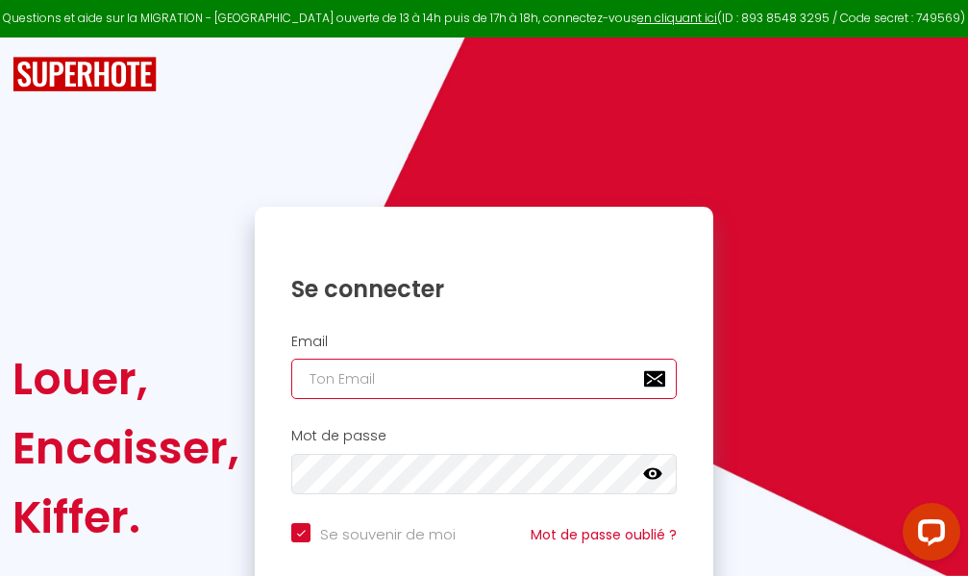
click at [512, 374] on input "email" at bounding box center [484, 379] width 386 height 40
type input "m"
checkbox input "true"
type input "ma"
checkbox input "true"
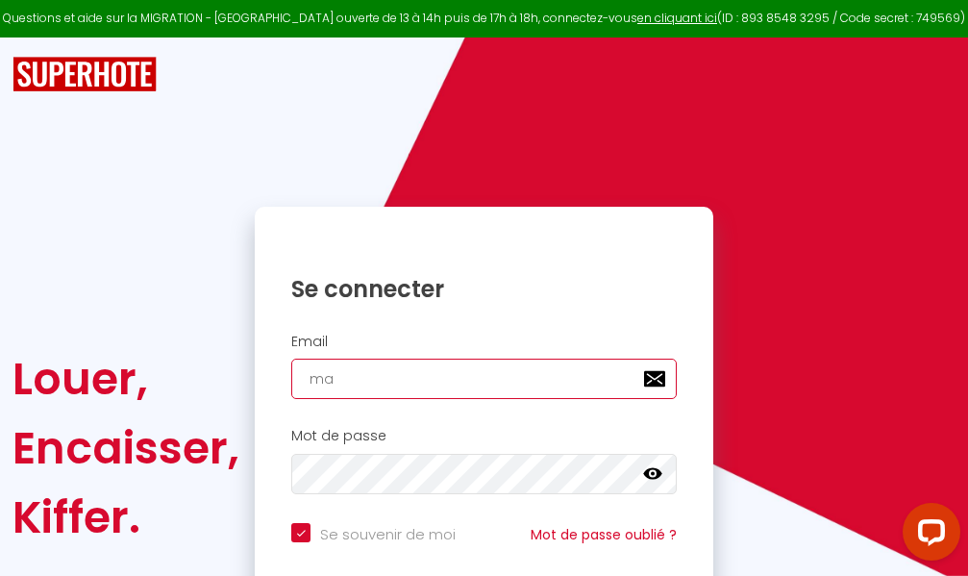
type input "mar"
checkbox input "true"
type input "marc"
checkbox input "true"
type input "marcd"
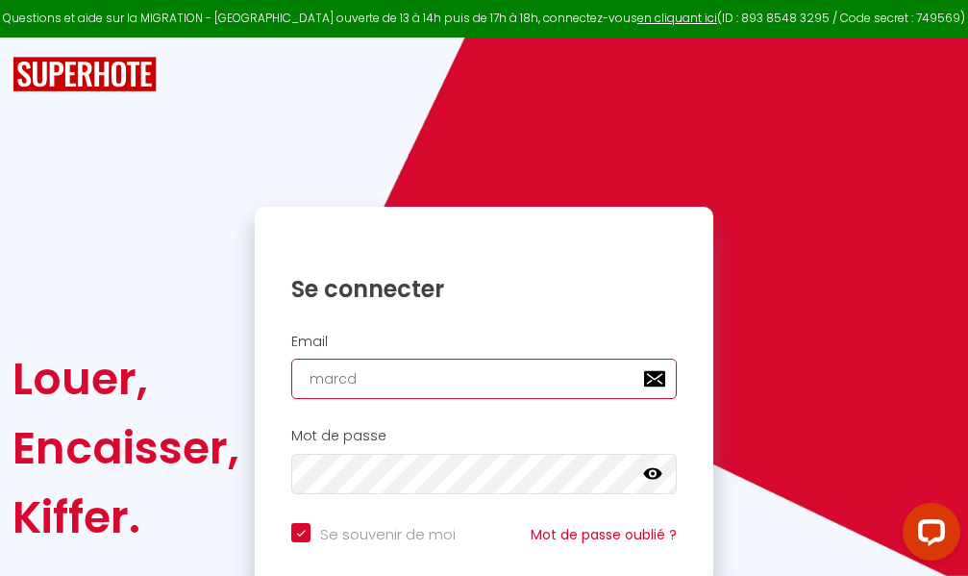
checkbox input "true"
type input "marcdp"
checkbox input "true"
type input "marcdpo"
checkbox input "true"
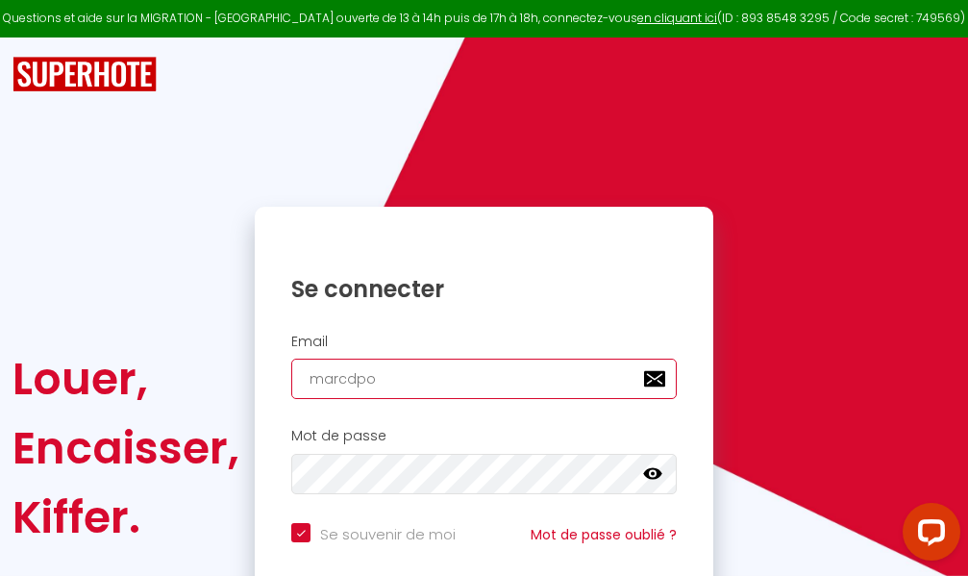
type input "marcdpoz"
checkbox input "true"
type input "marcdpoz."
checkbox input "true"
type input "marcdpoz.l"
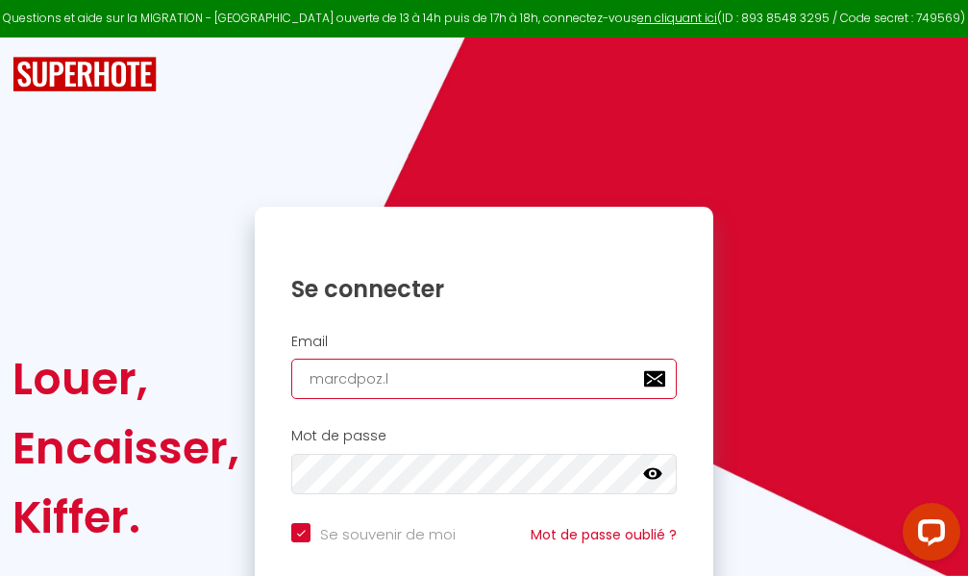
checkbox input "true"
type input "marcdpoz.lo"
checkbox input "true"
type input "marcdpoz.loc"
checkbox input "true"
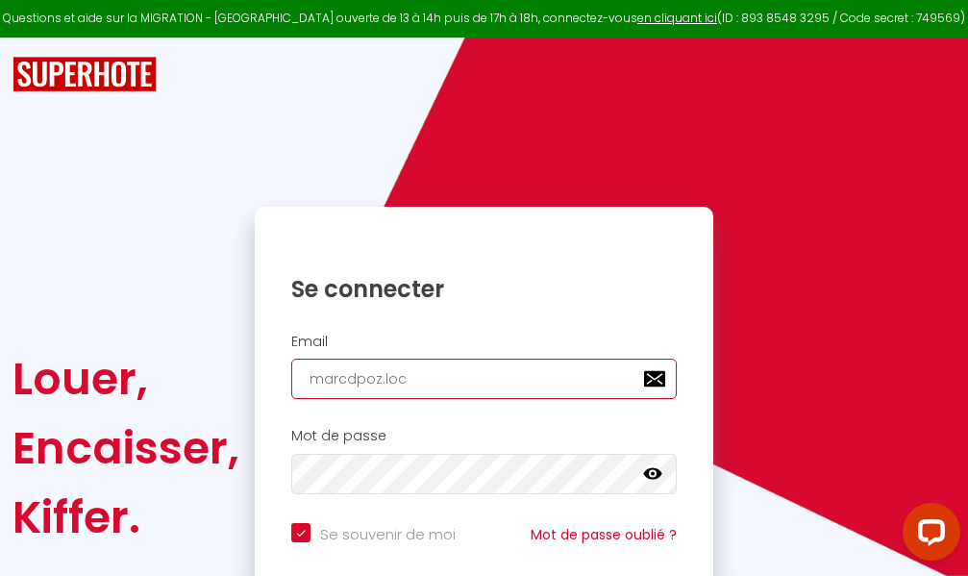
type input "marcdpoz.loca"
checkbox input "true"
type input "marcdpoz.locat"
checkbox input "true"
type input "marcdpoz.locati"
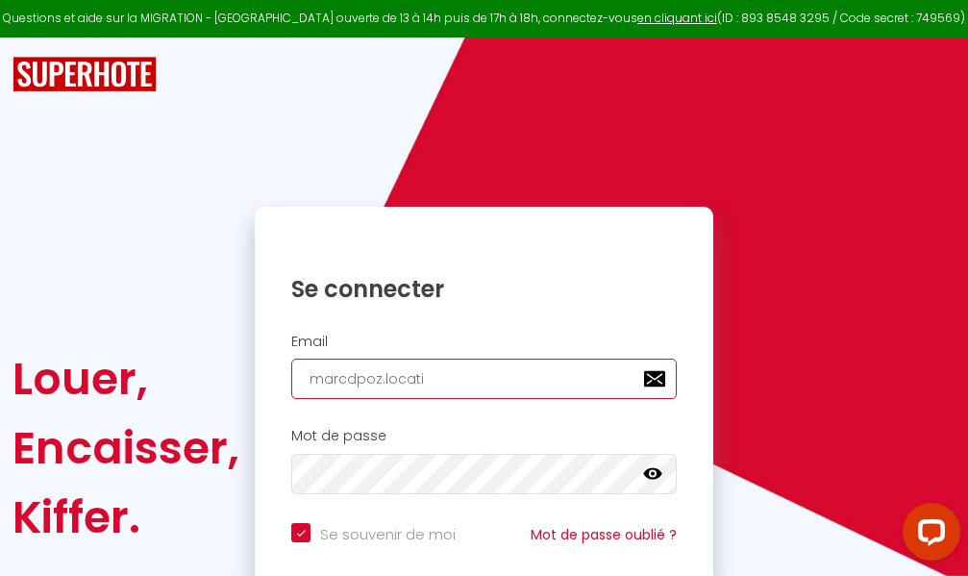
checkbox input "true"
type input "marcdpoz.locatio"
checkbox input "true"
type input "marcdpoz.location"
checkbox input "true"
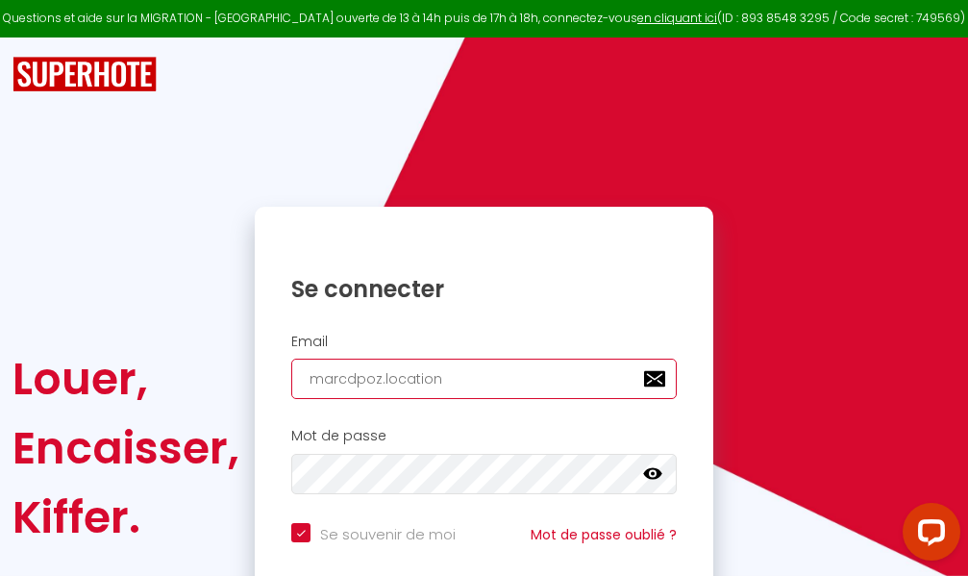
type input "marcdpoz.location@"
checkbox input "true"
type input "marcdpoz.location@g"
checkbox input "true"
type input "marcdpoz.location@gm"
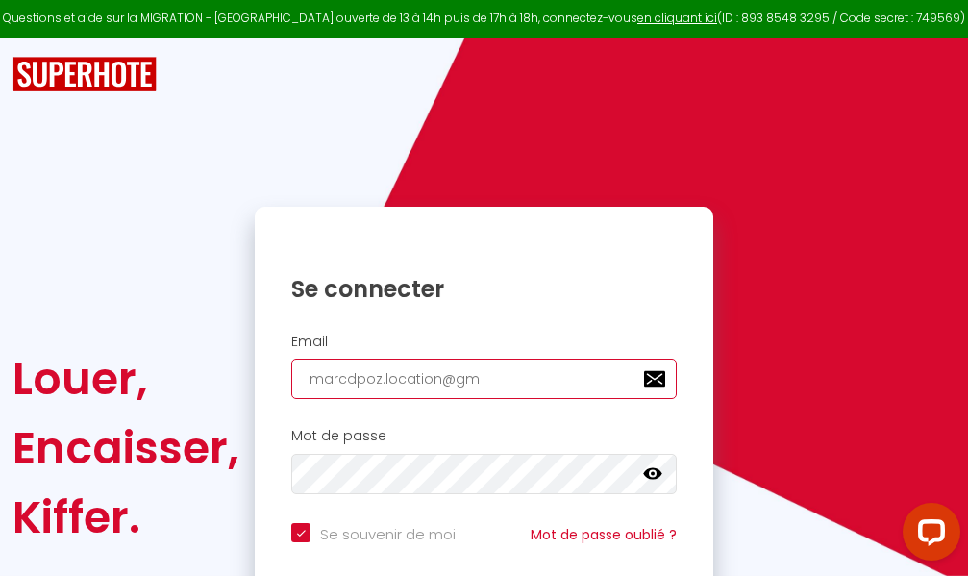
checkbox input "true"
type input "marcdpoz.location@gma"
checkbox input "true"
type input "marcdpoz.location@gmai"
checkbox input "true"
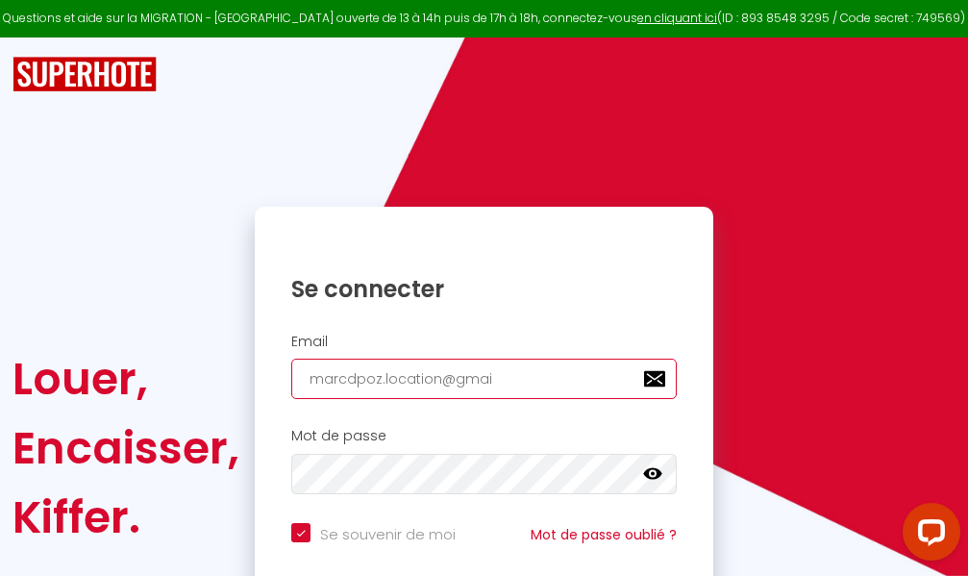
type input "[EMAIL_ADDRESS]"
checkbox input "true"
type input "[EMAIL_ADDRESS]."
checkbox input "true"
type input "marcdpoz.location@gmail.c"
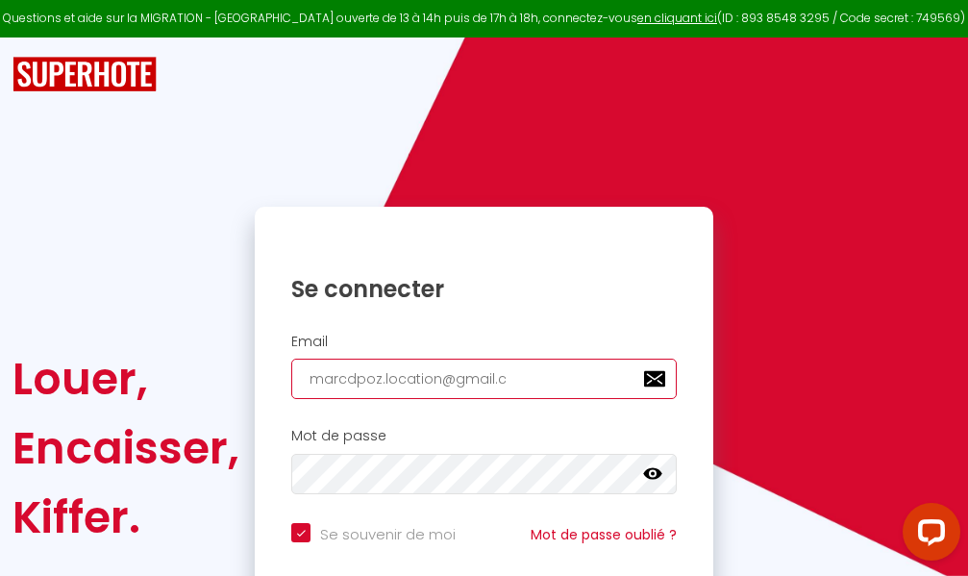
checkbox input "true"
type input "[EMAIL_ADDRESS][DOMAIN_NAME]"
checkbox input "true"
type input "[EMAIL_ADDRESS][DOMAIN_NAME]"
checkbox input "true"
